Goal: Task Accomplishment & Management: Manage account settings

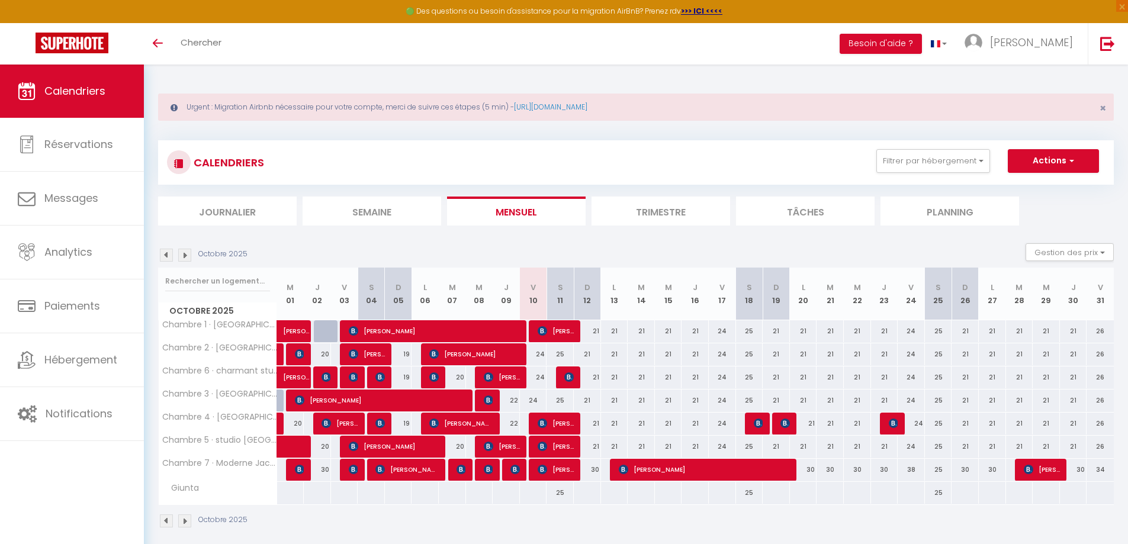
click at [539, 357] on div "24" at bounding box center [533, 355] width 27 height 22
type input "24"
type input "Ven 10 Octobre 2025"
type input "Sam 11 Octobre 2025"
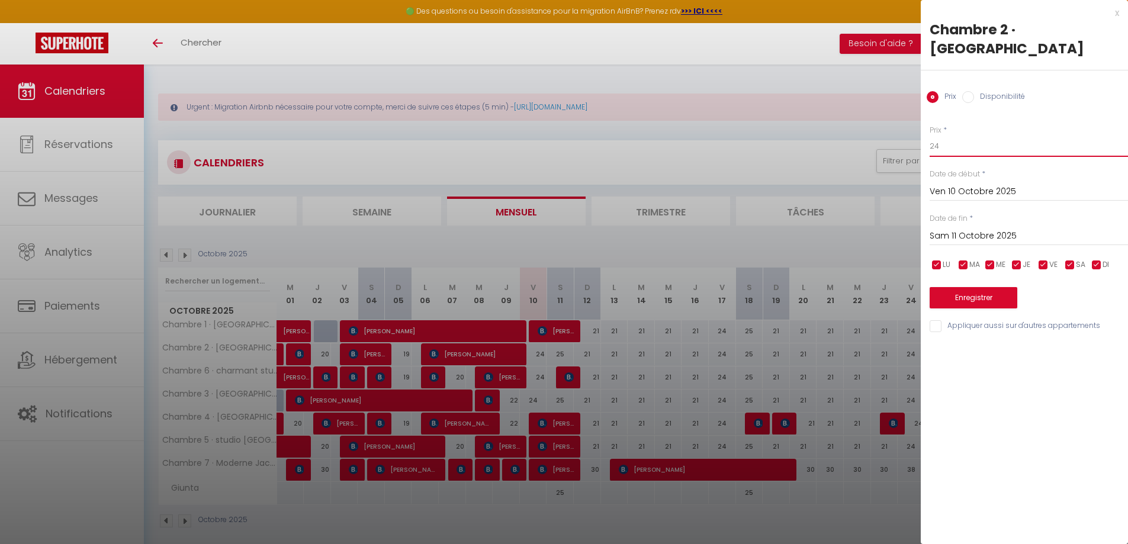
click at [937, 146] on input "24" at bounding box center [1029, 146] width 198 height 21
type input "22"
click at [948, 329] on input "Appliquer aussi sur d'autres appartements" at bounding box center [1029, 326] width 198 height 12
checkbox input "true"
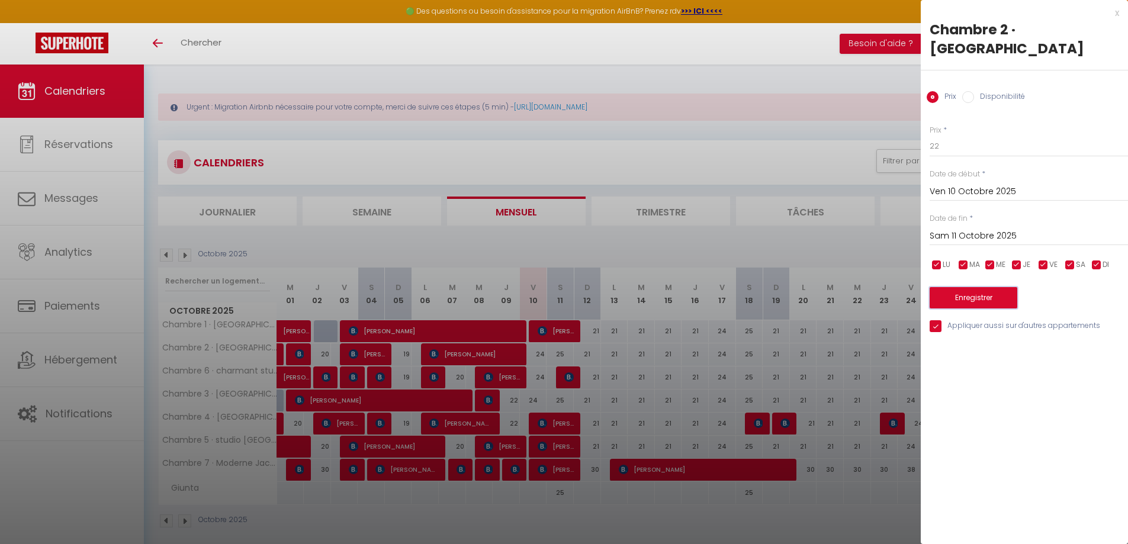
click at [961, 306] on button "Enregistrer" at bounding box center [974, 297] width 88 height 21
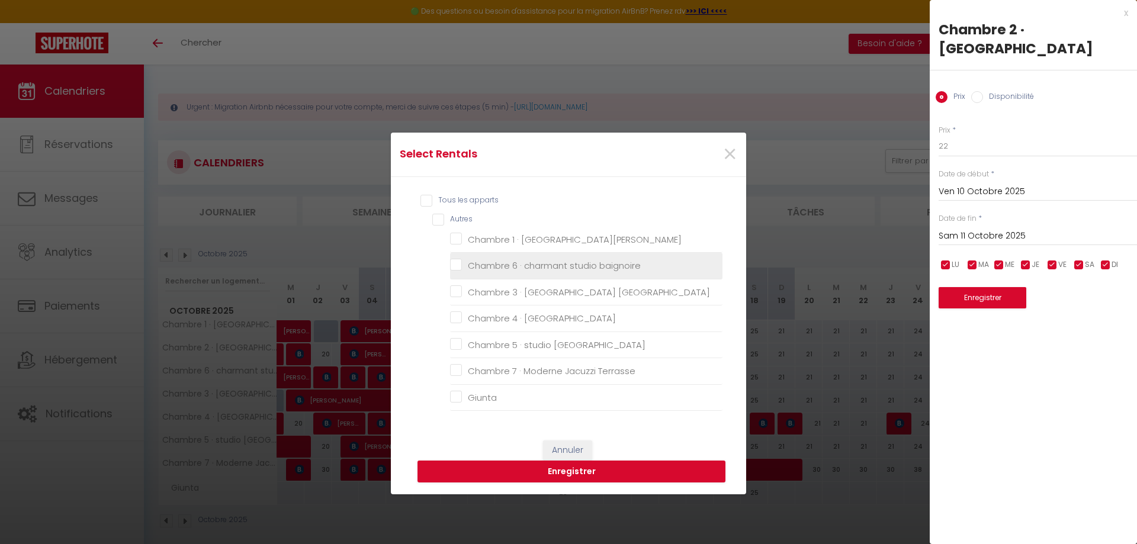
click at [526, 264] on baignoire "Chambre 6 · charmant studio baignoire" at bounding box center [586, 266] width 272 height 12
checkbox baignoire "true"
checkbox Narbonne "false"
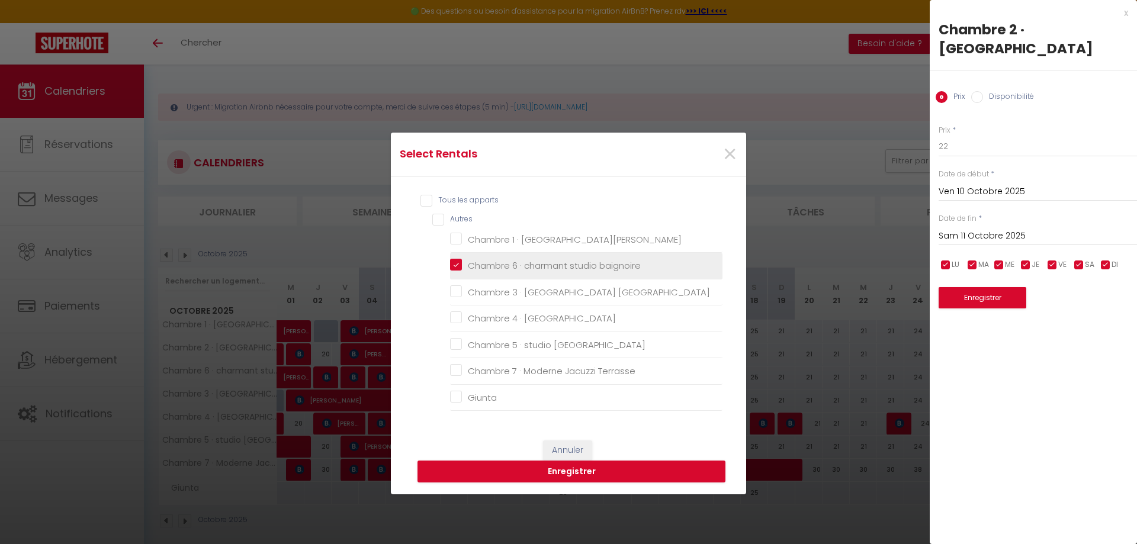
checkbox ville "false"
checkbox Terrasse "false"
checkbox input "false"
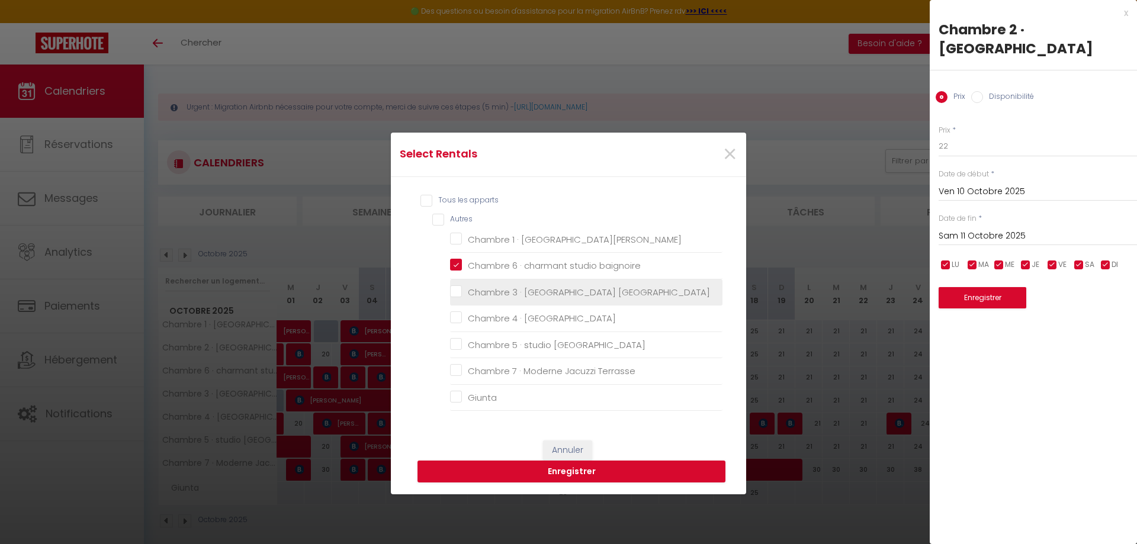
click at [526, 286] on Narbonne "Chambre 3 · [GEOGRAPHIC_DATA] [GEOGRAPHIC_DATA]" at bounding box center [586, 292] width 272 height 12
checkbox Narbonne "true"
checkbox Narbonne "false"
checkbox ville "false"
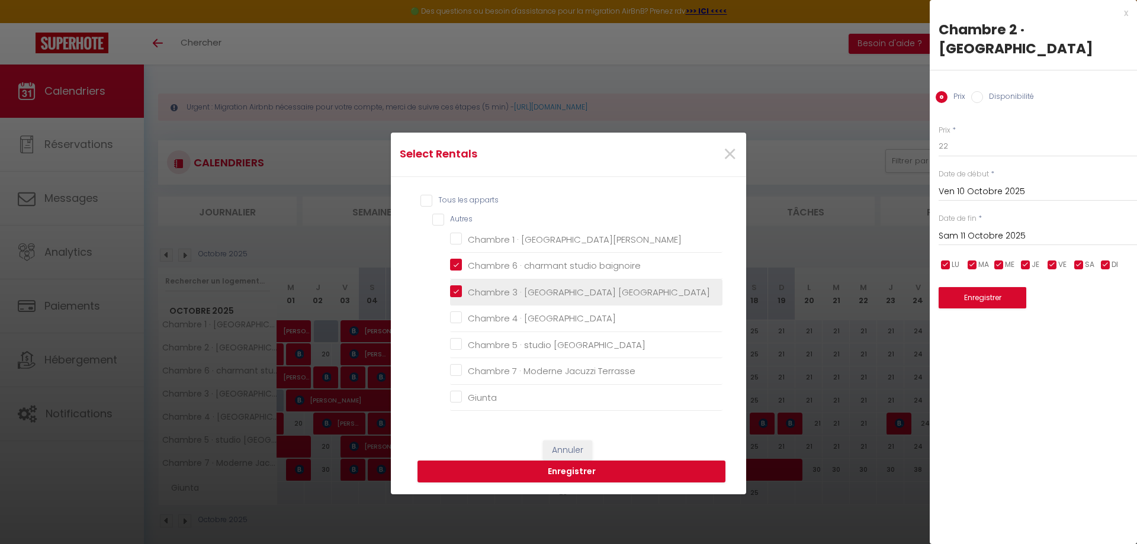
checkbox Terrasse "false"
checkbox input "false"
click at [551, 476] on button "Enregistrer" at bounding box center [572, 472] width 308 height 23
